Goal: Browse casually: Explore the website without a specific task or goal

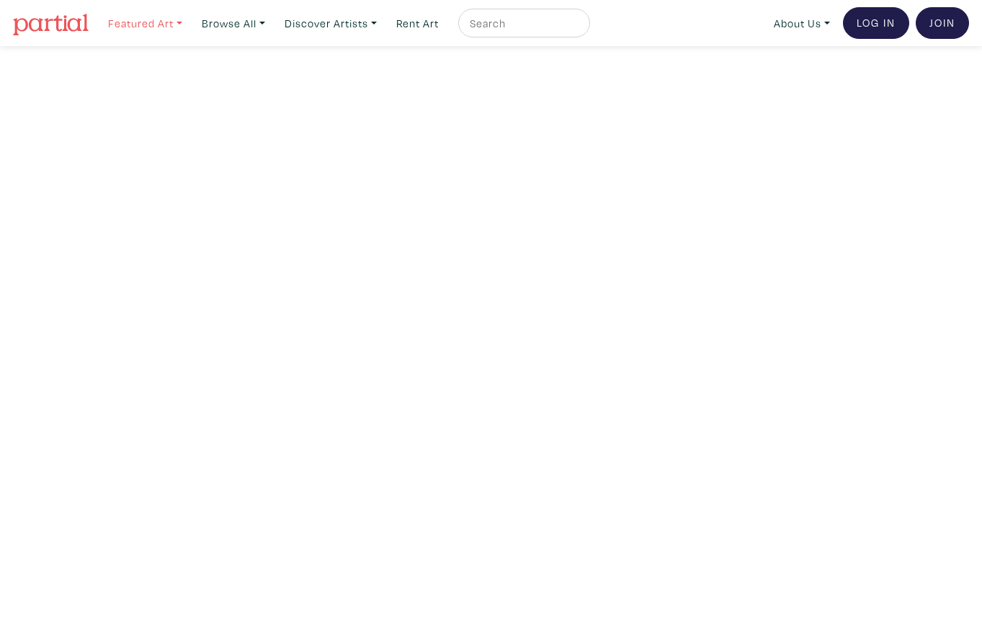
click at [160, 27] on link "Featured Art" at bounding box center [145, 24] width 87 height 30
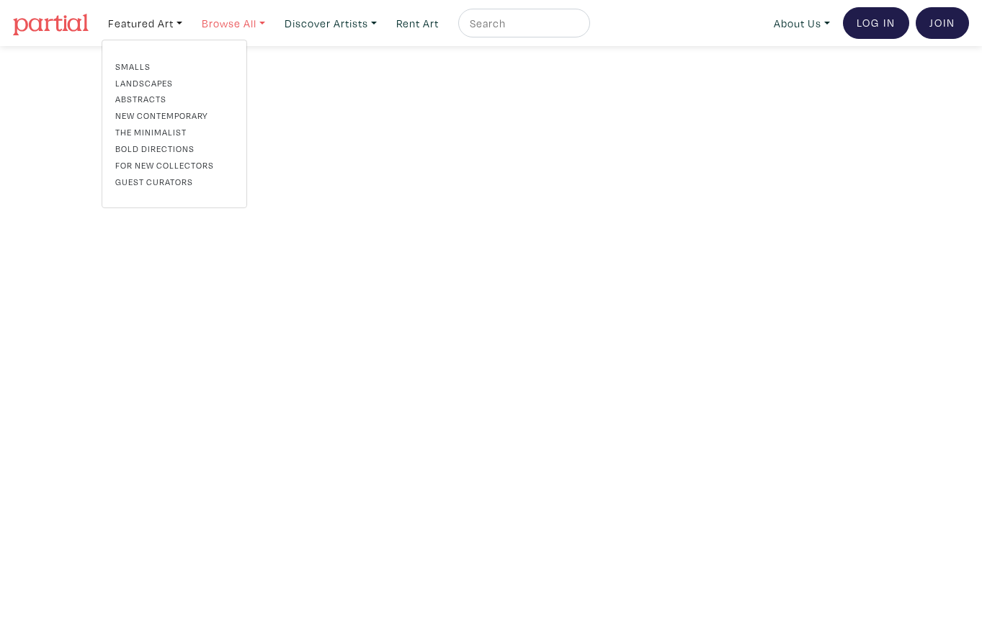
click at [252, 27] on link "Browse All" at bounding box center [233, 24] width 76 height 30
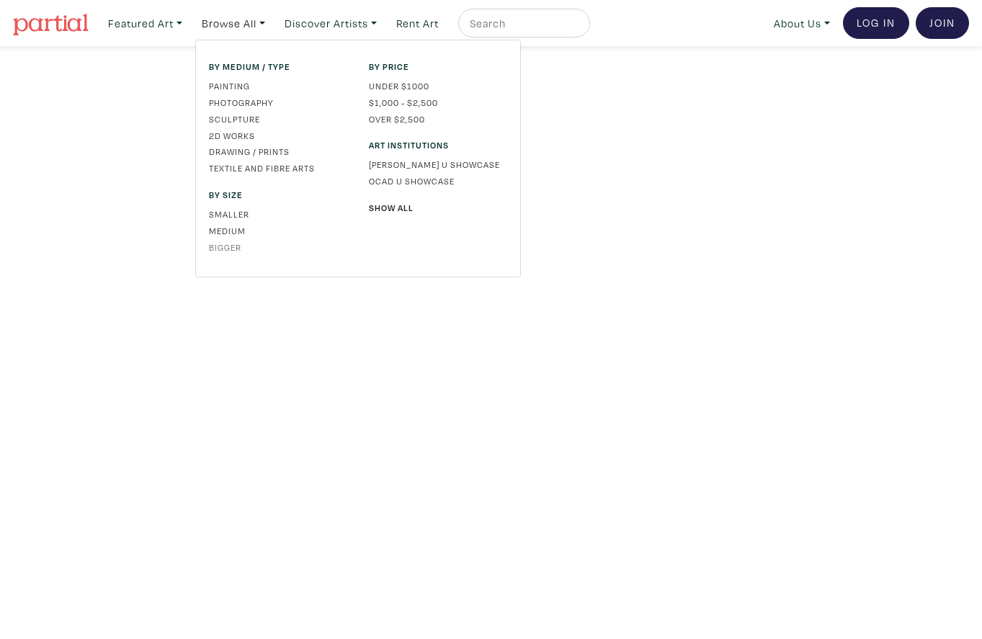
click at [229, 248] on link "Bigger" at bounding box center [278, 247] width 138 height 13
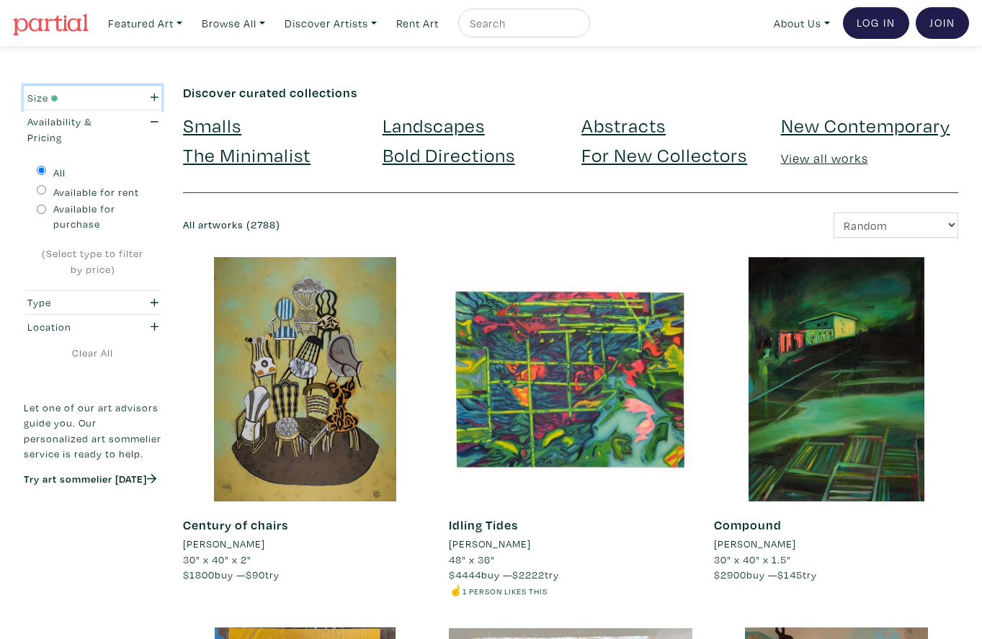
click at [152, 99] on icon "button" at bounding box center [155, 97] width 8 height 10
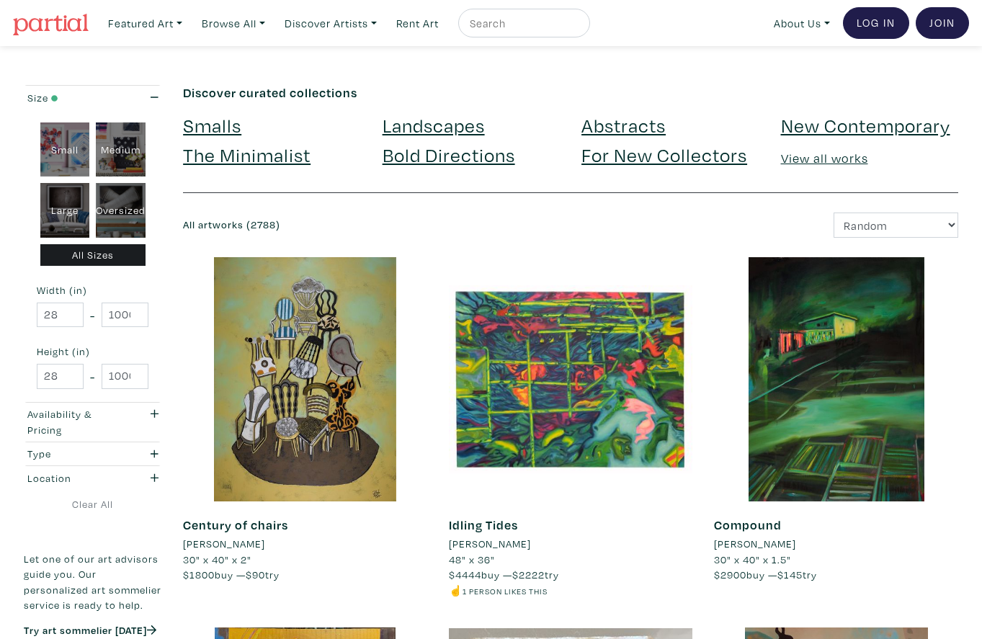
click at [897, 216] on select "Newest Random Price: Low to High Price: High to Low" at bounding box center [896, 225] width 125 height 25
select select "id"
click at [834, 213] on select "Newest Random Price: Low to High Price: High to Low" at bounding box center [896, 225] width 125 height 25
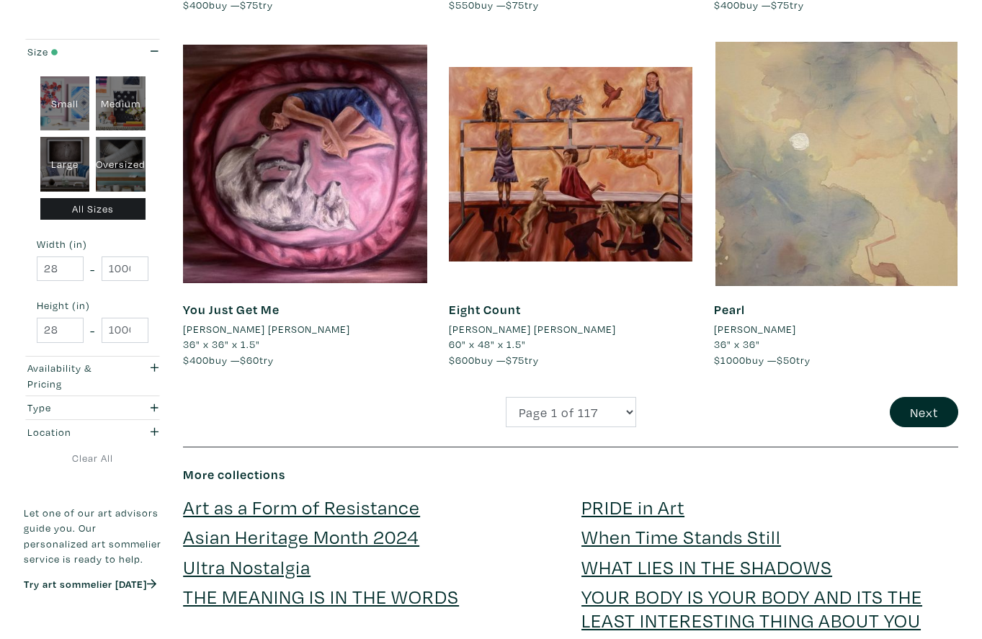
scroll to position [2703, 0]
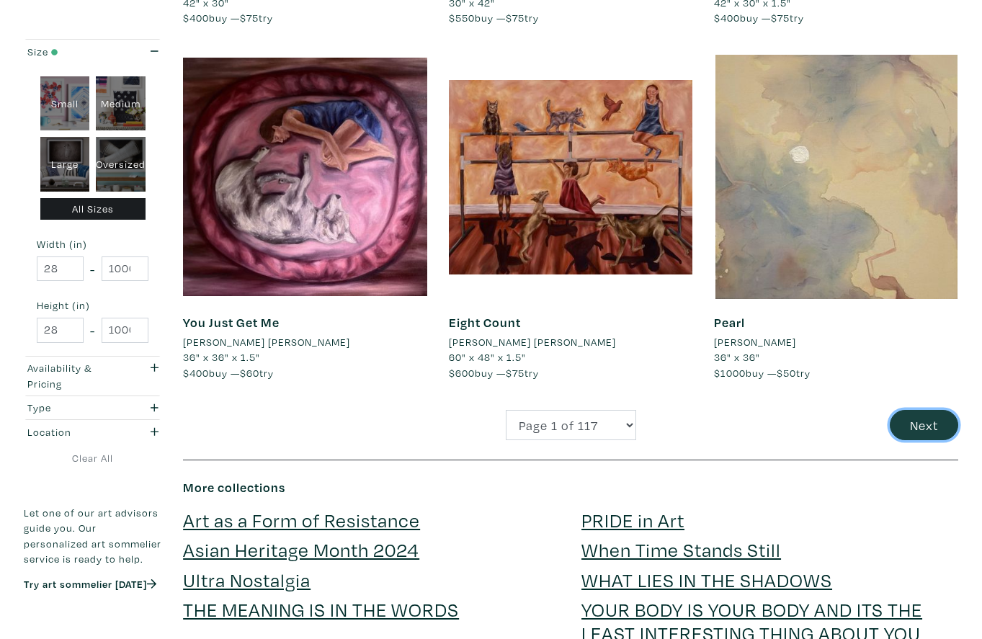
click at [921, 427] on button "Next" at bounding box center [924, 425] width 68 height 31
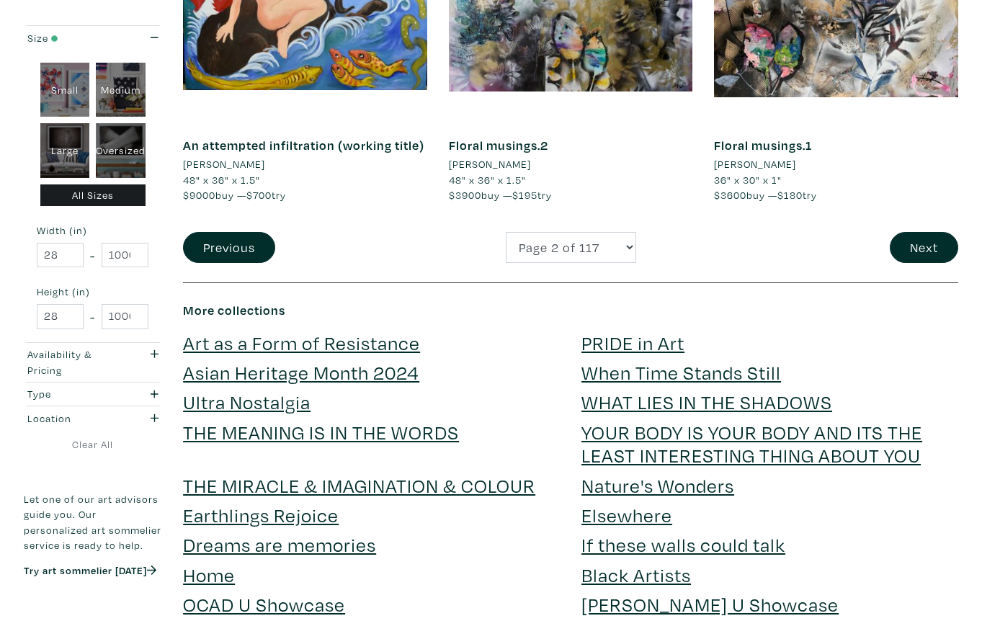
scroll to position [2979, 0]
